Goal: Find specific page/section: Locate a particular part of the current website

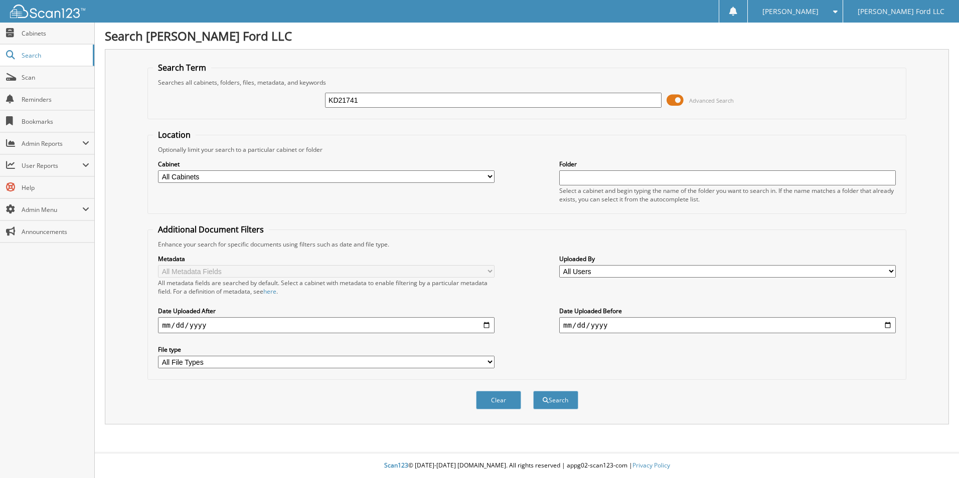
type input "KD21741"
click at [533, 391] on button "Search" at bounding box center [555, 400] width 45 height 19
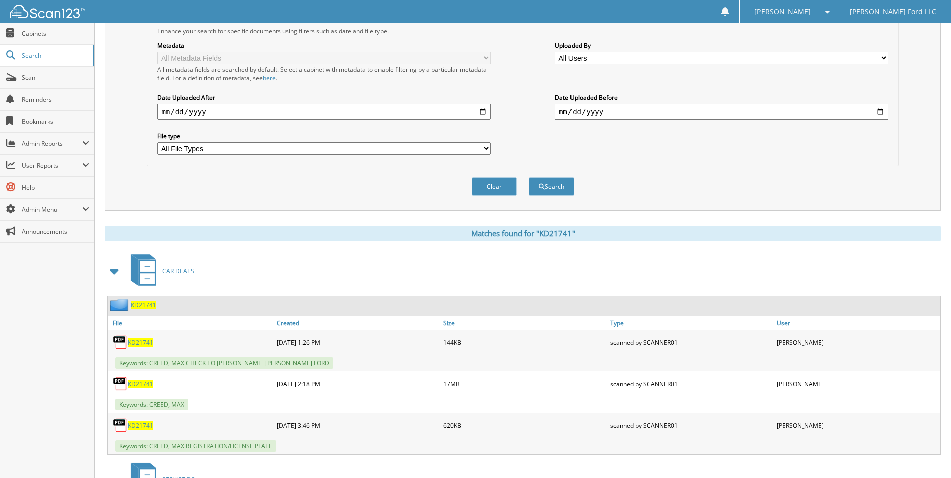
scroll to position [251, 0]
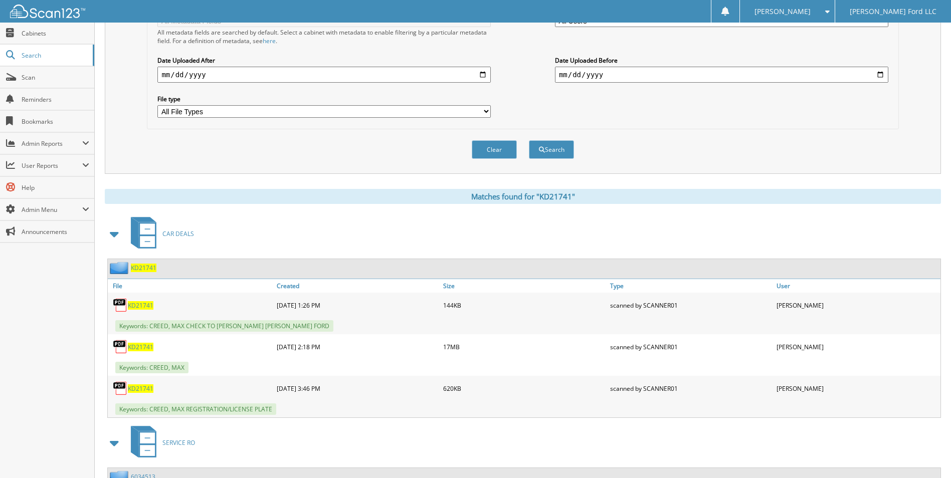
click at [135, 346] on span "KD21741" at bounding box center [141, 347] width 26 height 9
